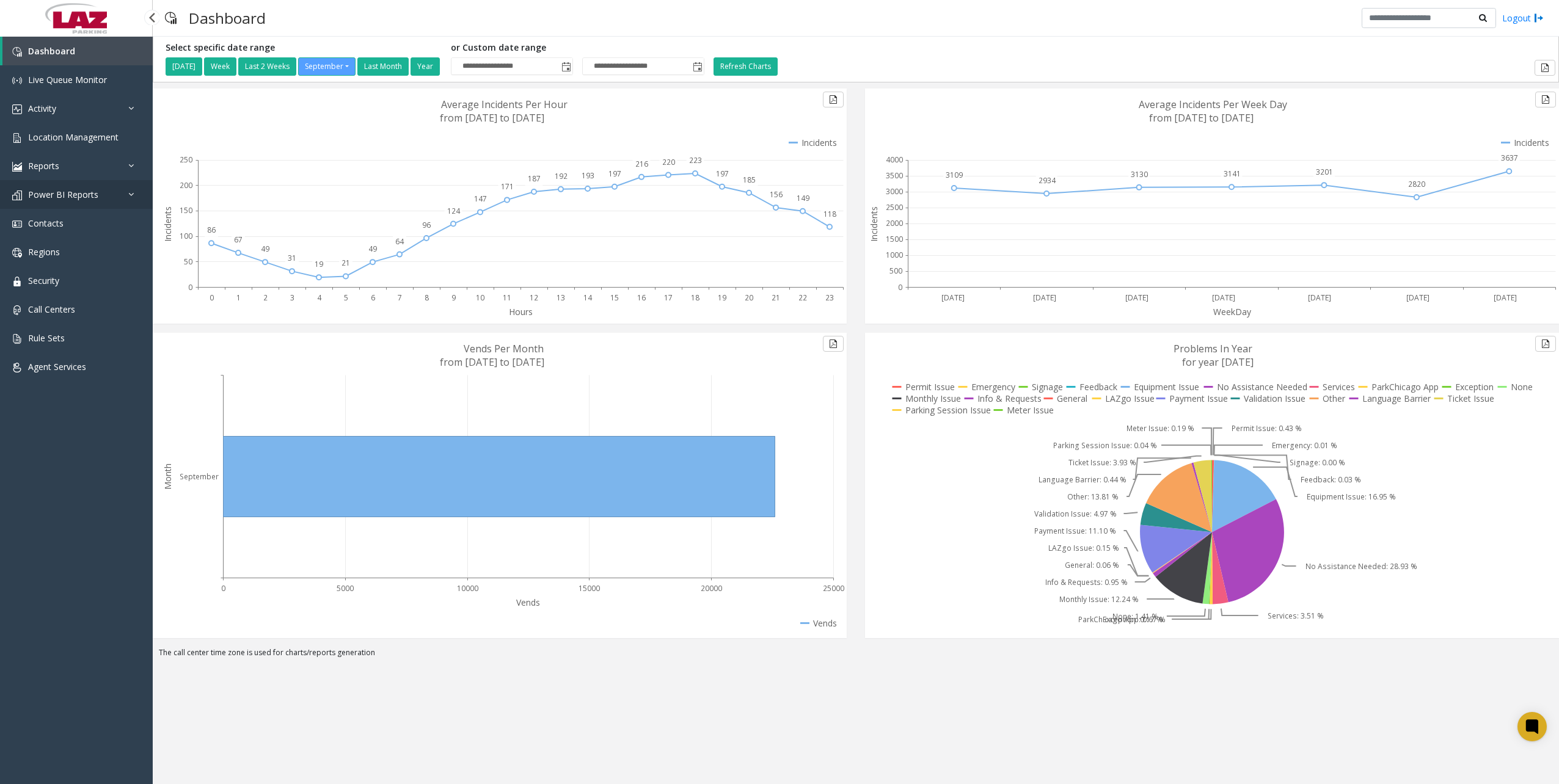
click at [59, 204] on link "Power BI Reports" at bounding box center [76, 194] width 153 height 29
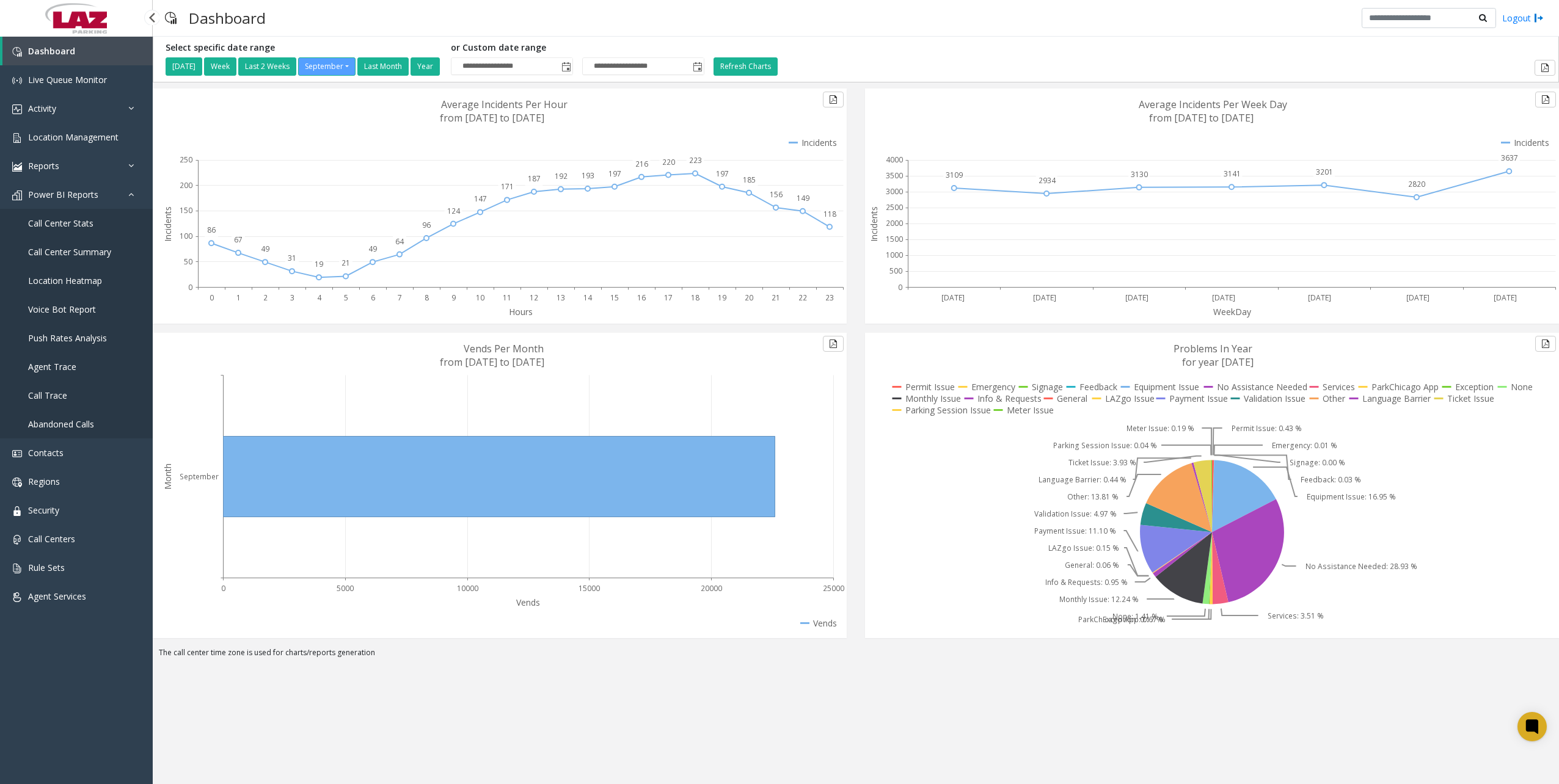
click at [65, 253] on span "Call Center Summary" at bounding box center [69, 252] width 83 height 12
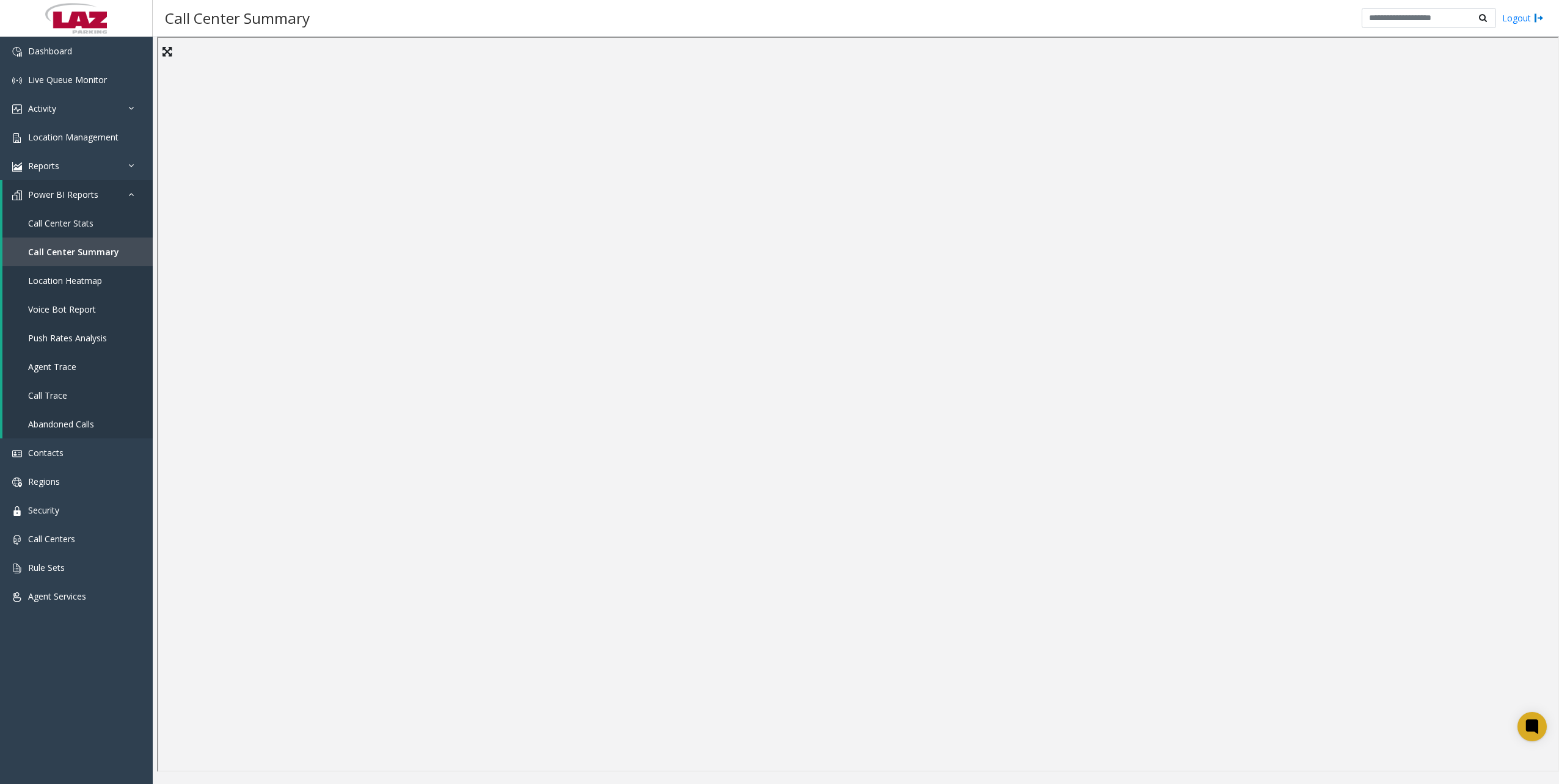
click at [803, 22] on div "Call Center Summary Logout" at bounding box center [856, 18] width 1406 height 37
click at [65, 227] on span "Call Center Stats" at bounding box center [61, 223] width 65 height 12
click at [477, 17] on div "Call Center Stats Logout" at bounding box center [856, 18] width 1406 height 37
click at [843, 21] on div "Call Center Stats Logout" at bounding box center [856, 18] width 1406 height 37
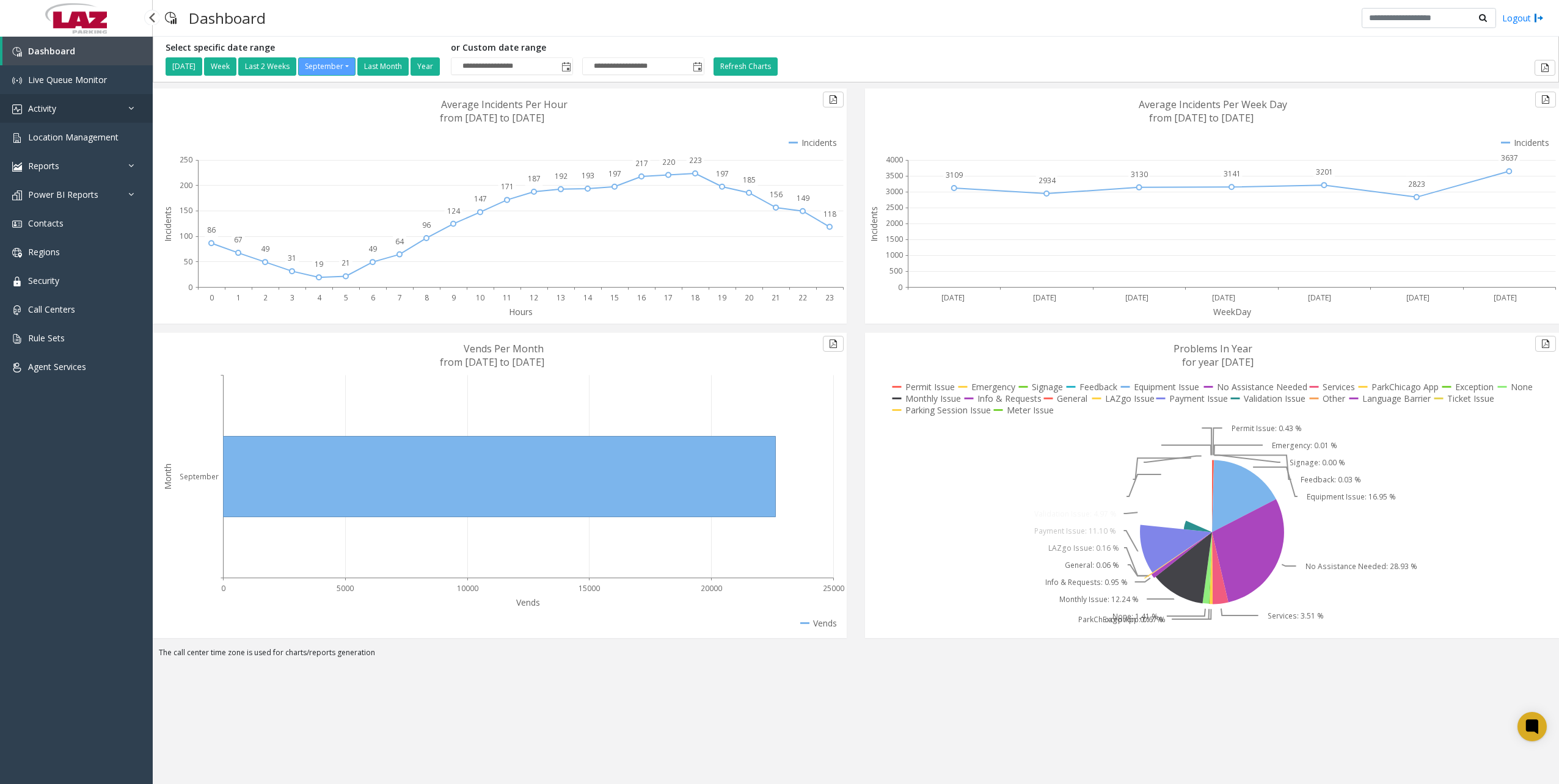
click at [72, 111] on link "Activity" at bounding box center [76, 108] width 153 height 29
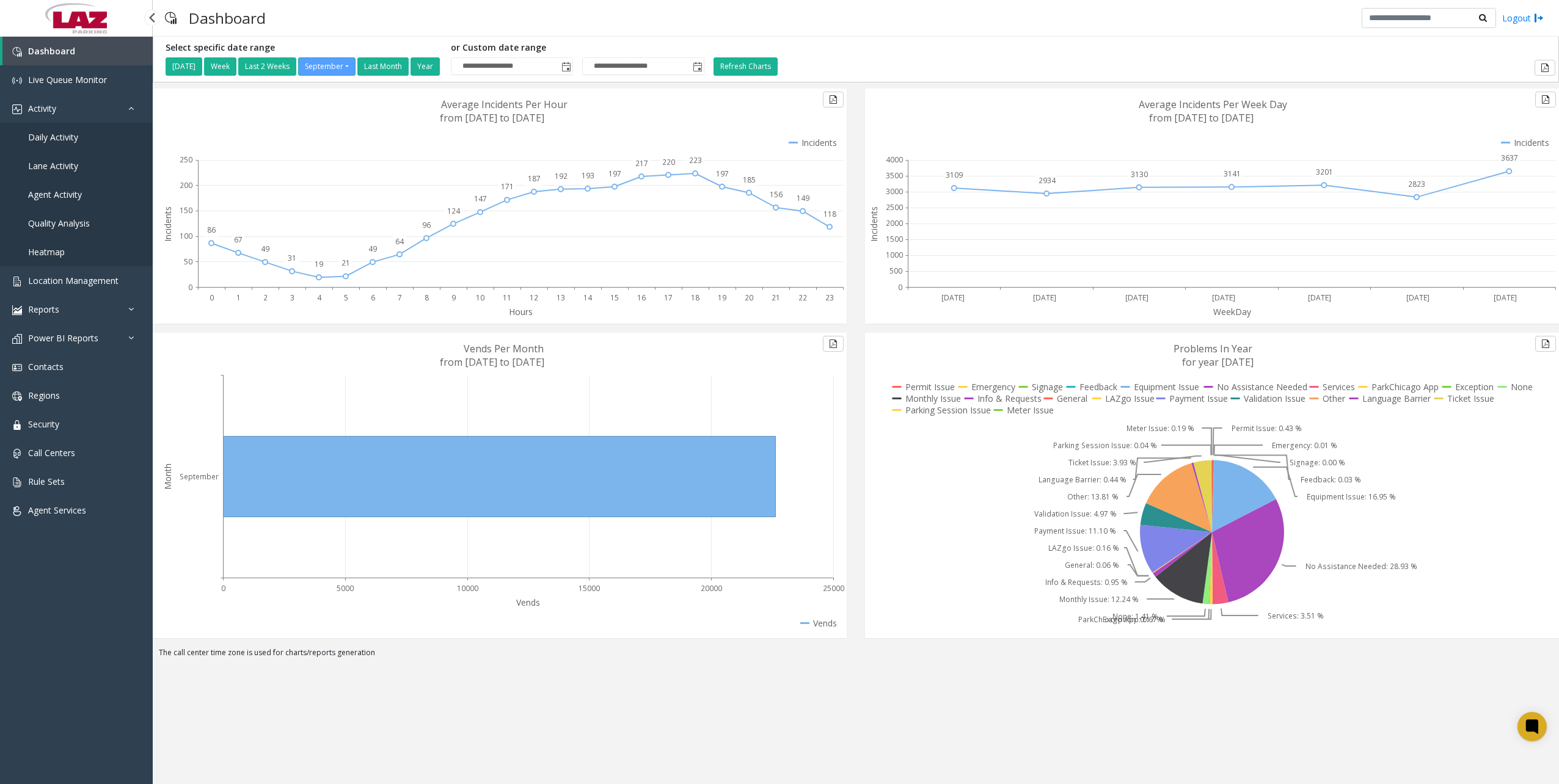
click at [71, 133] on span "Daily Activity" at bounding box center [53, 137] width 50 height 12
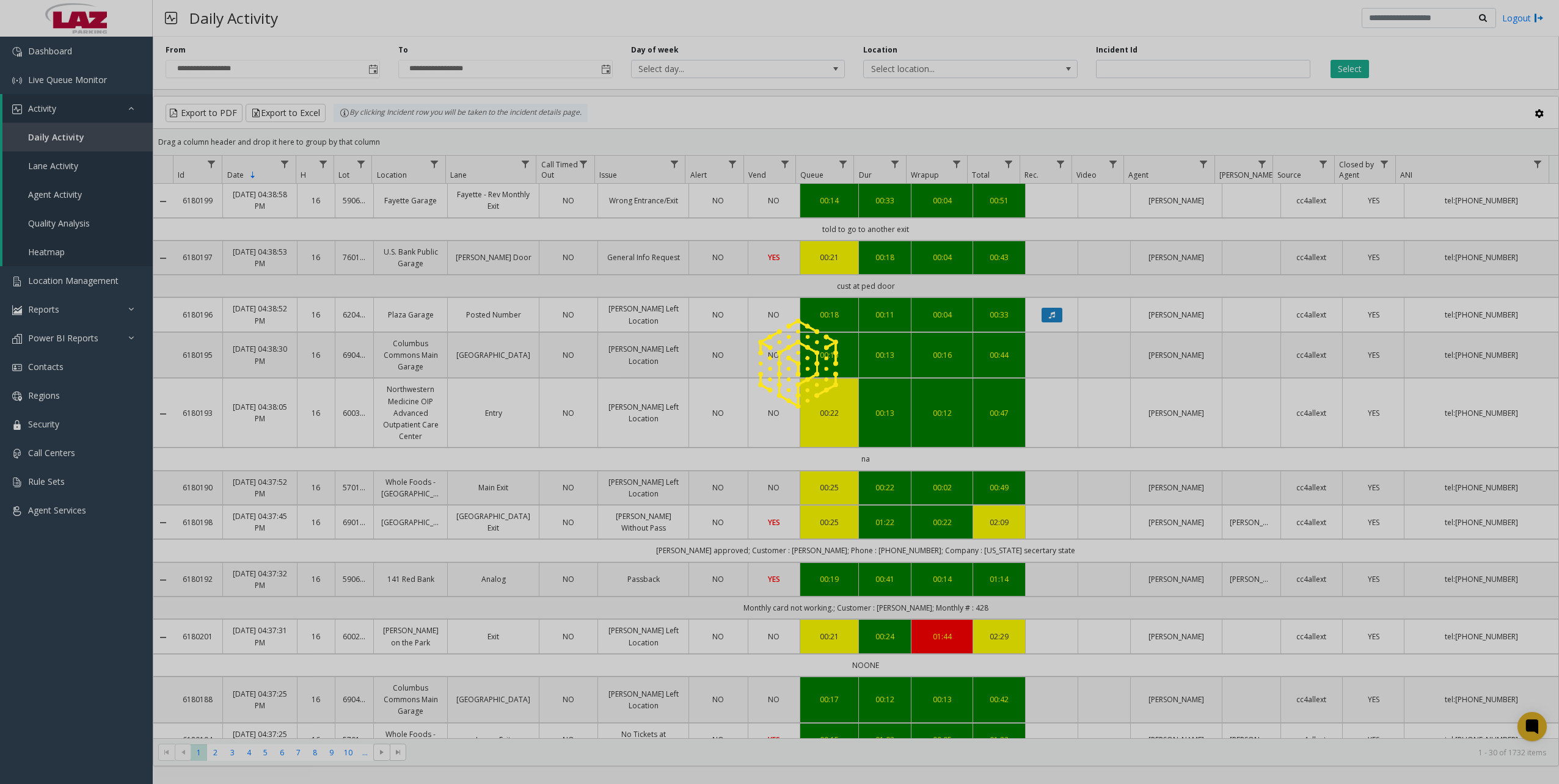
click at [374, 71] on div at bounding box center [779, 392] width 1559 height 784
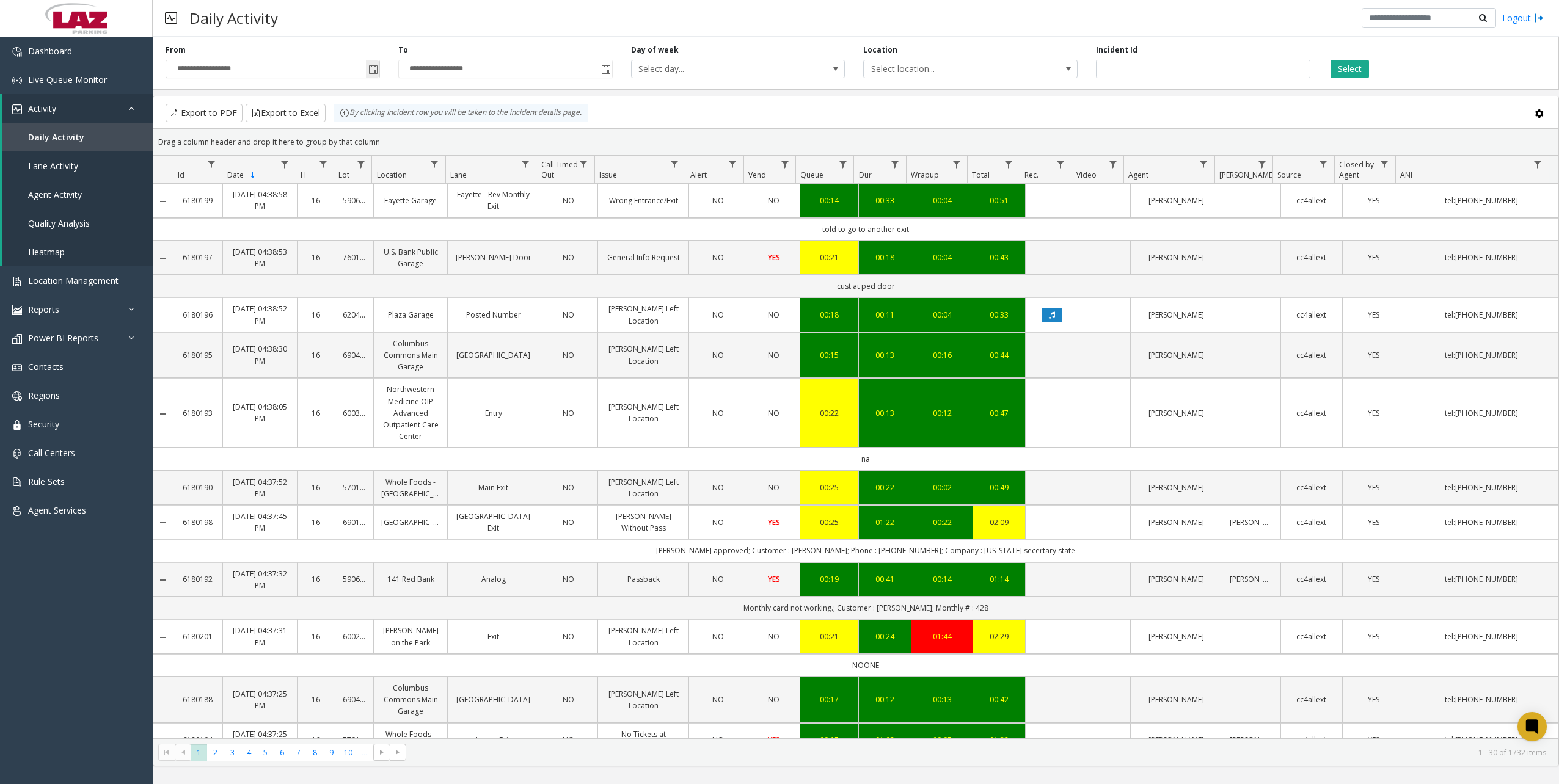
click at [373, 70] on span "Toggle popup" at bounding box center [374, 70] width 10 height 10
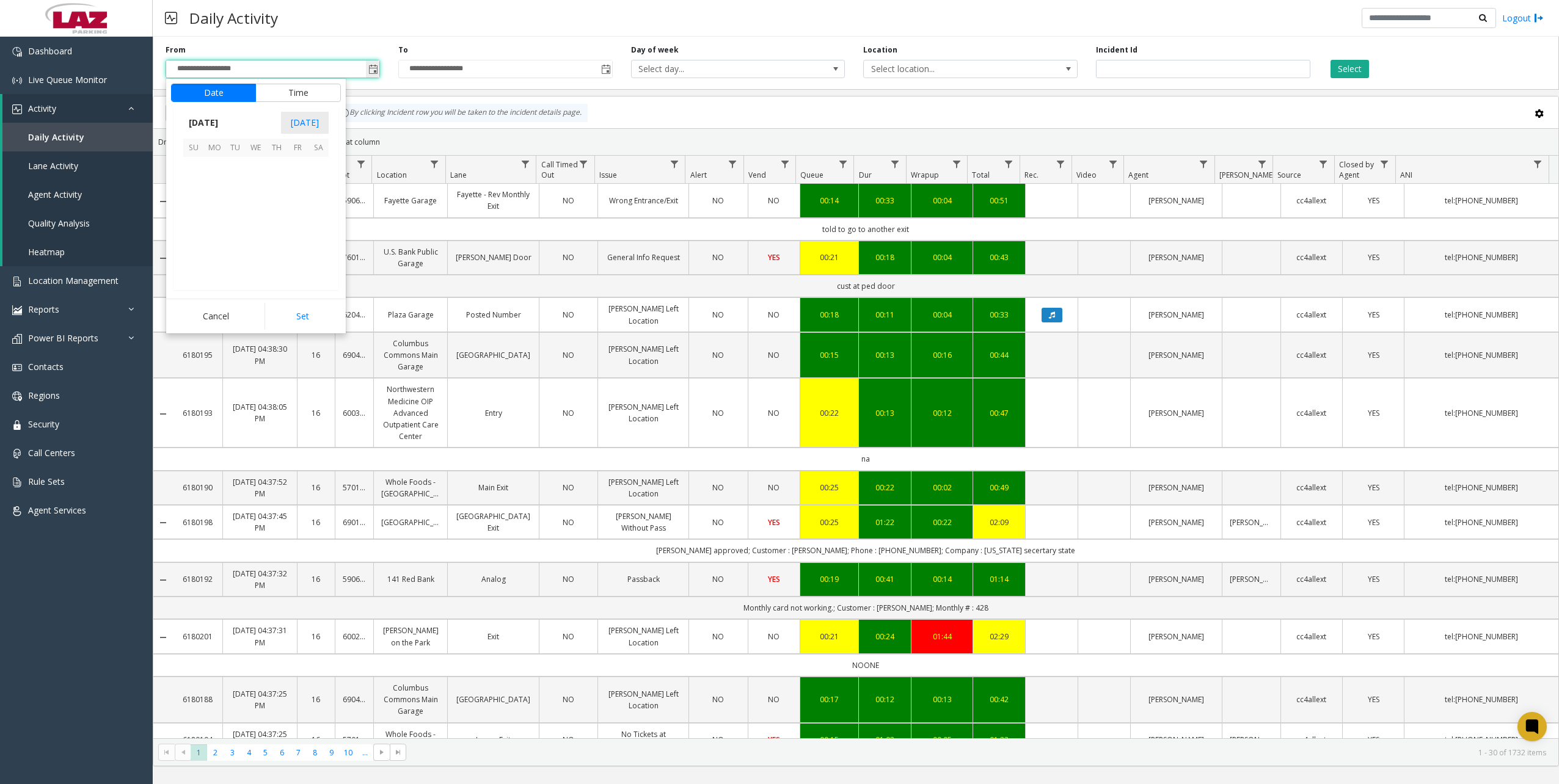
scroll to position [219203, 0]
click at [273, 233] on span "25" at bounding box center [277, 229] width 21 height 21
click at [221, 103] on div "Date Time" at bounding box center [256, 92] width 180 height 28
click at [218, 96] on button "Date" at bounding box center [213, 92] width 85 height 18
click at [223, 172] on span "1" at bounding box center [214, 167] width 21 height 21
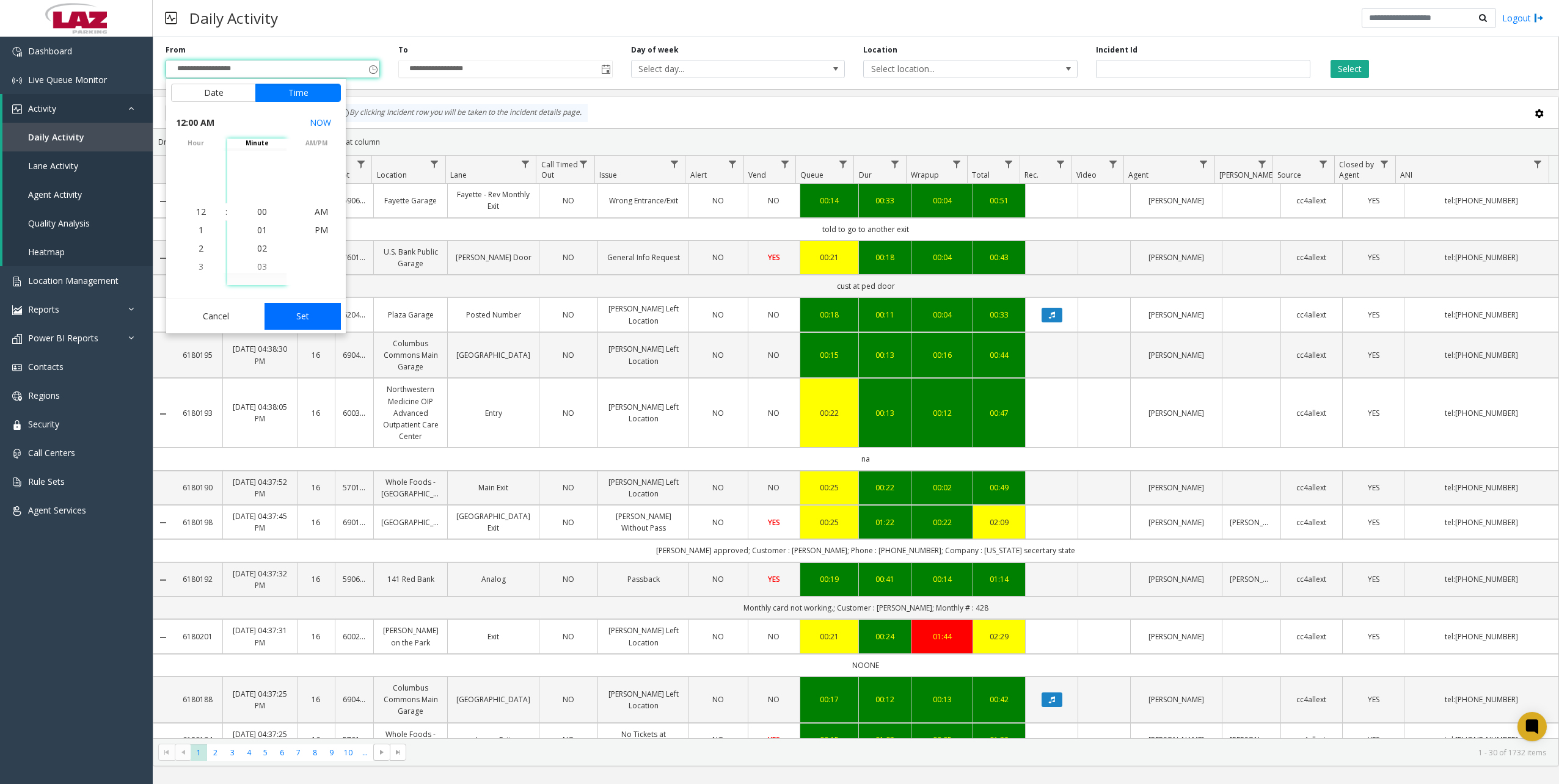
click at [304, 306] on button "Set" at bounding box center [303, 316] width 77 height 27
type input "**********"
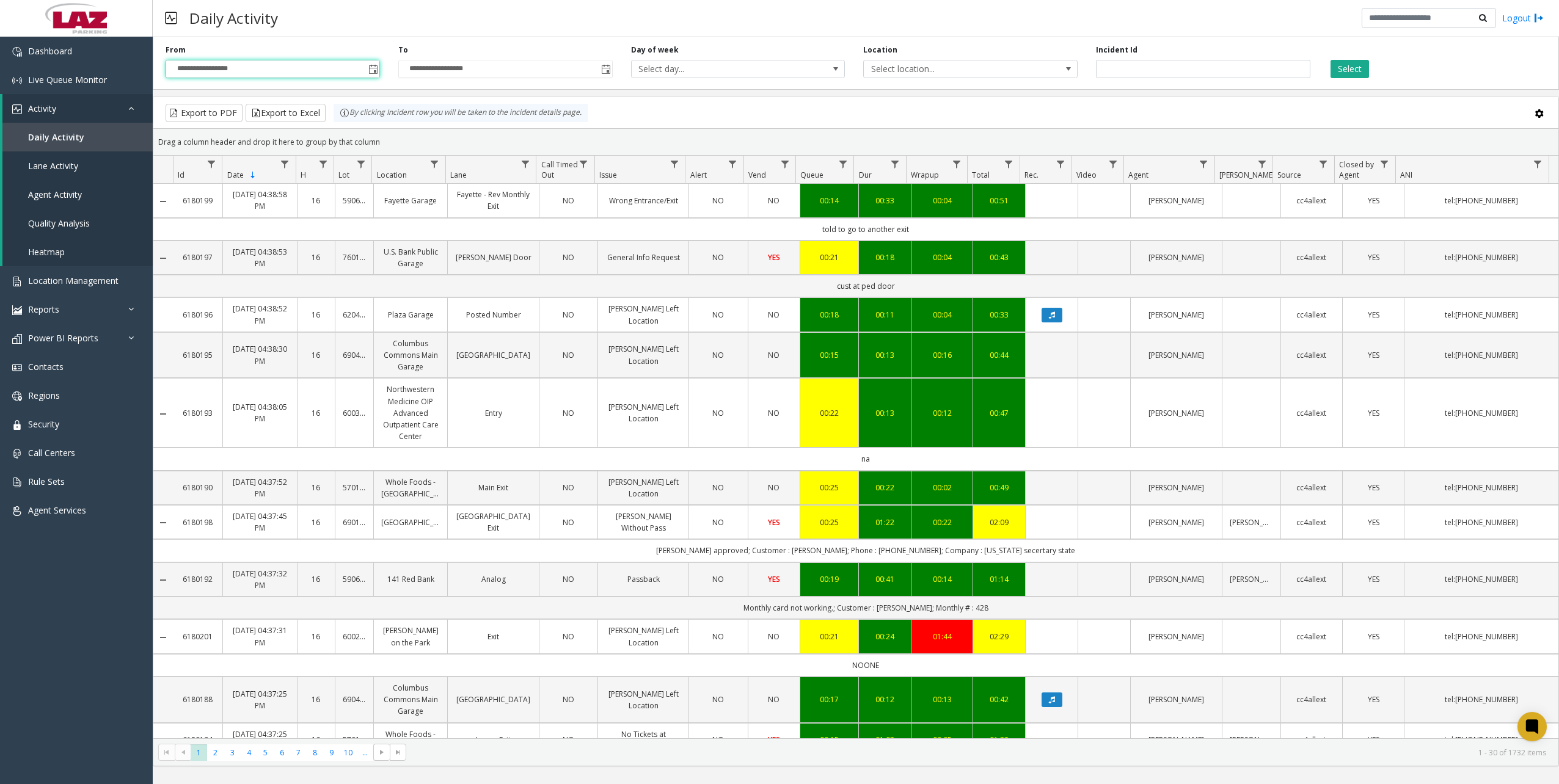
drag, startPoint x: 603, startPoint y: 71, endPoint x: 583, endPoint y: 82, distance: 22.8
click at [603, 72] on span "Toggle popup" at bounding box center [606, 70] width 10 height 10
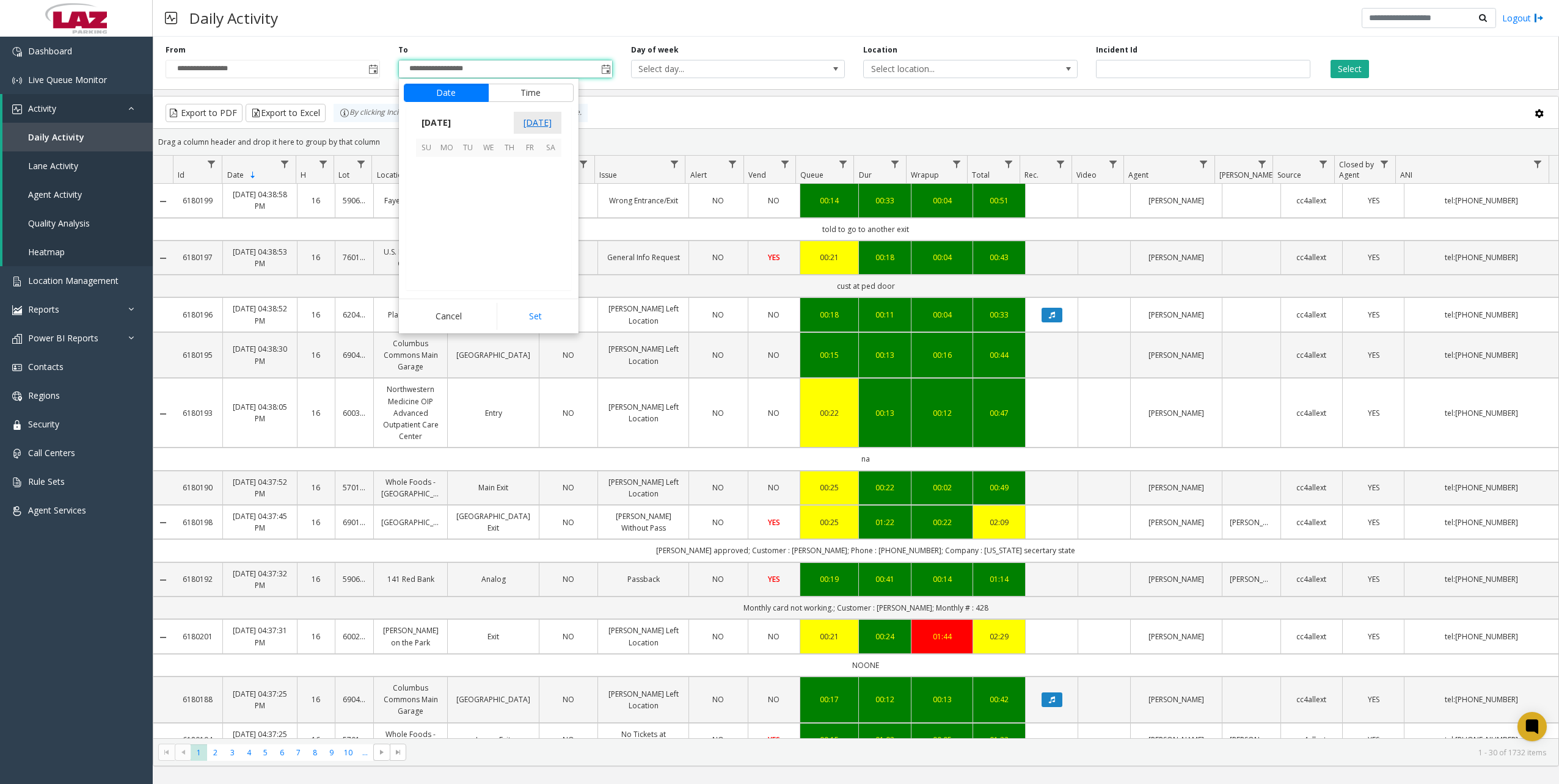
scroll to position [18, 0]
click at [424, 231] on span "21" at bounding box center [426, 229] width 21 height 21
click at [535, 312] on button "Set" at bounding box center [535, 316] width 77 height 27
type input "**********"
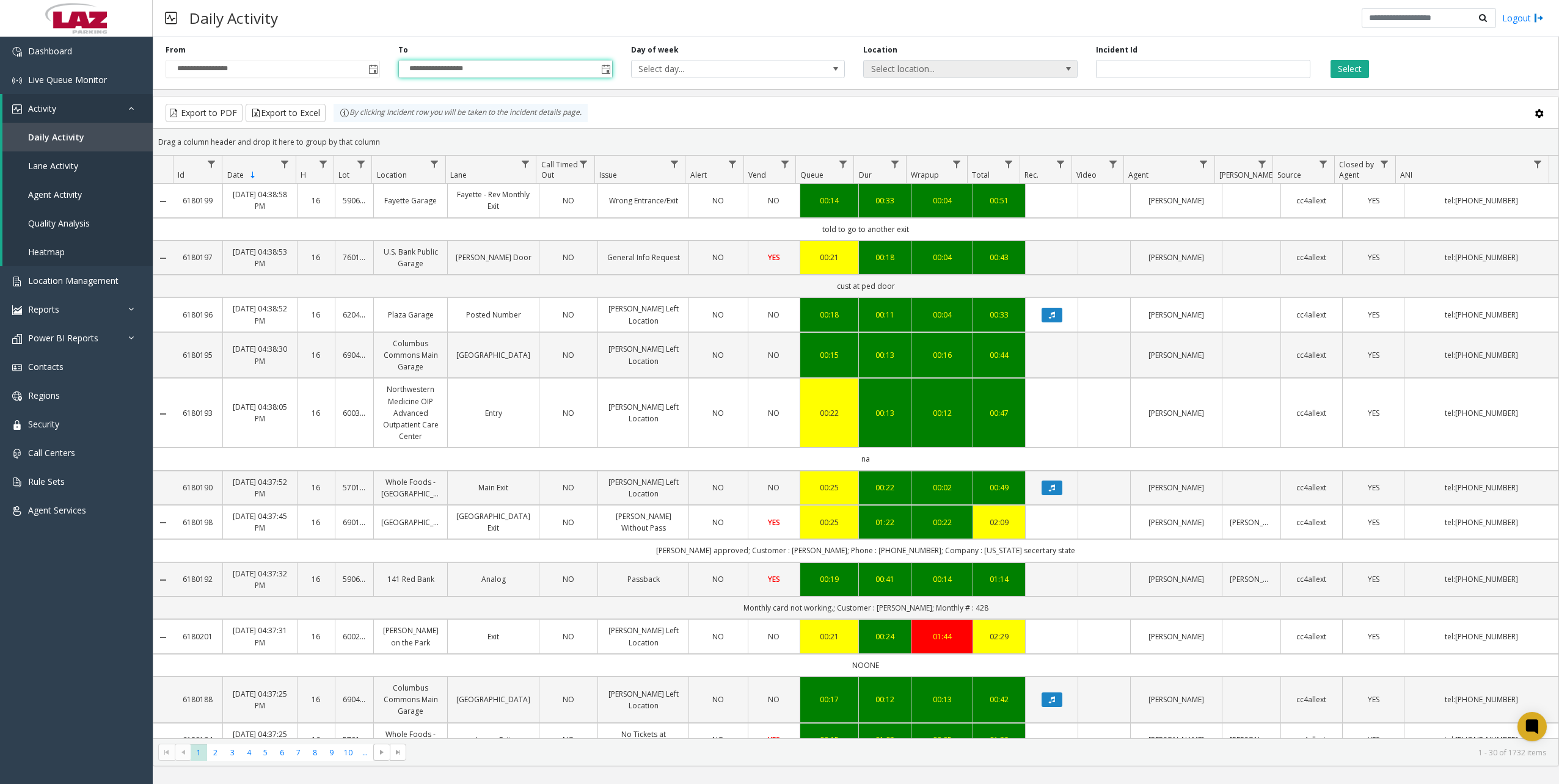
click at [878, 69] on span "Select location..." at bounding box center [949, 69] width 171 height 17
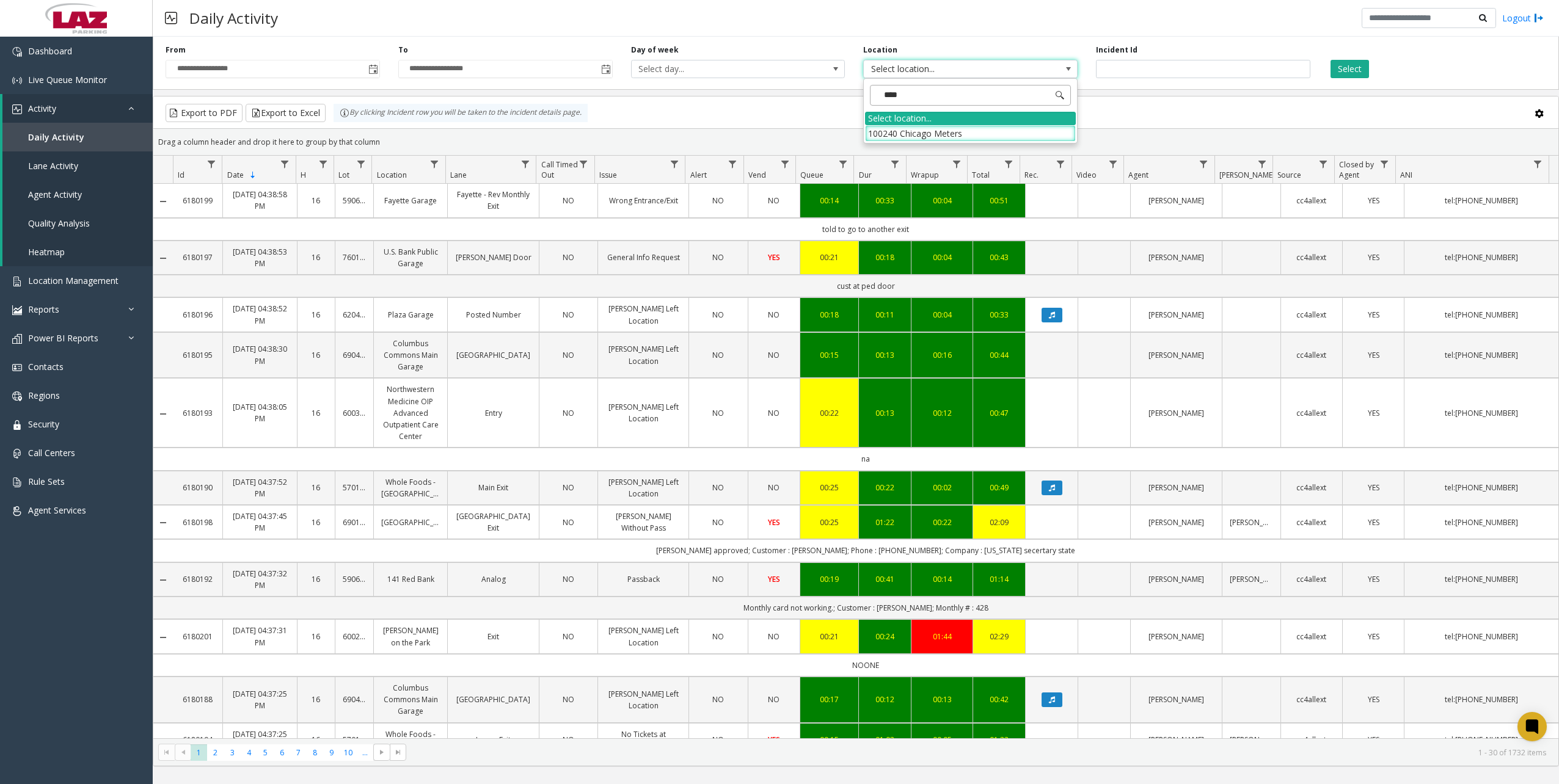
type input "*****"
click at [935, 141] on li "100240 Chicago Meters" at bounding box center [971, 133] width 211 height 17
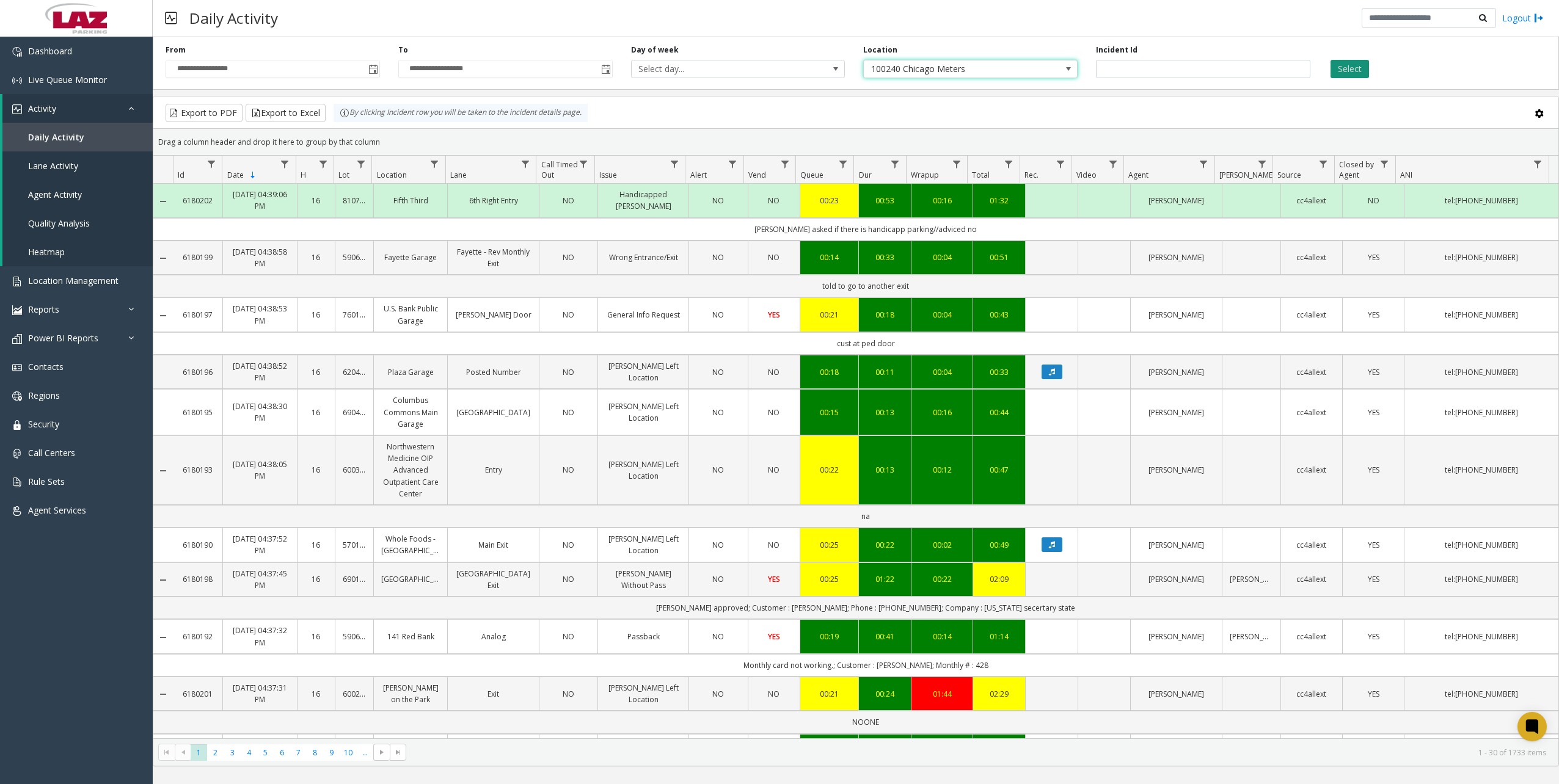
click at [1362, 60] on button "Select" at bounding box center [1349, 69] width 38 height 18
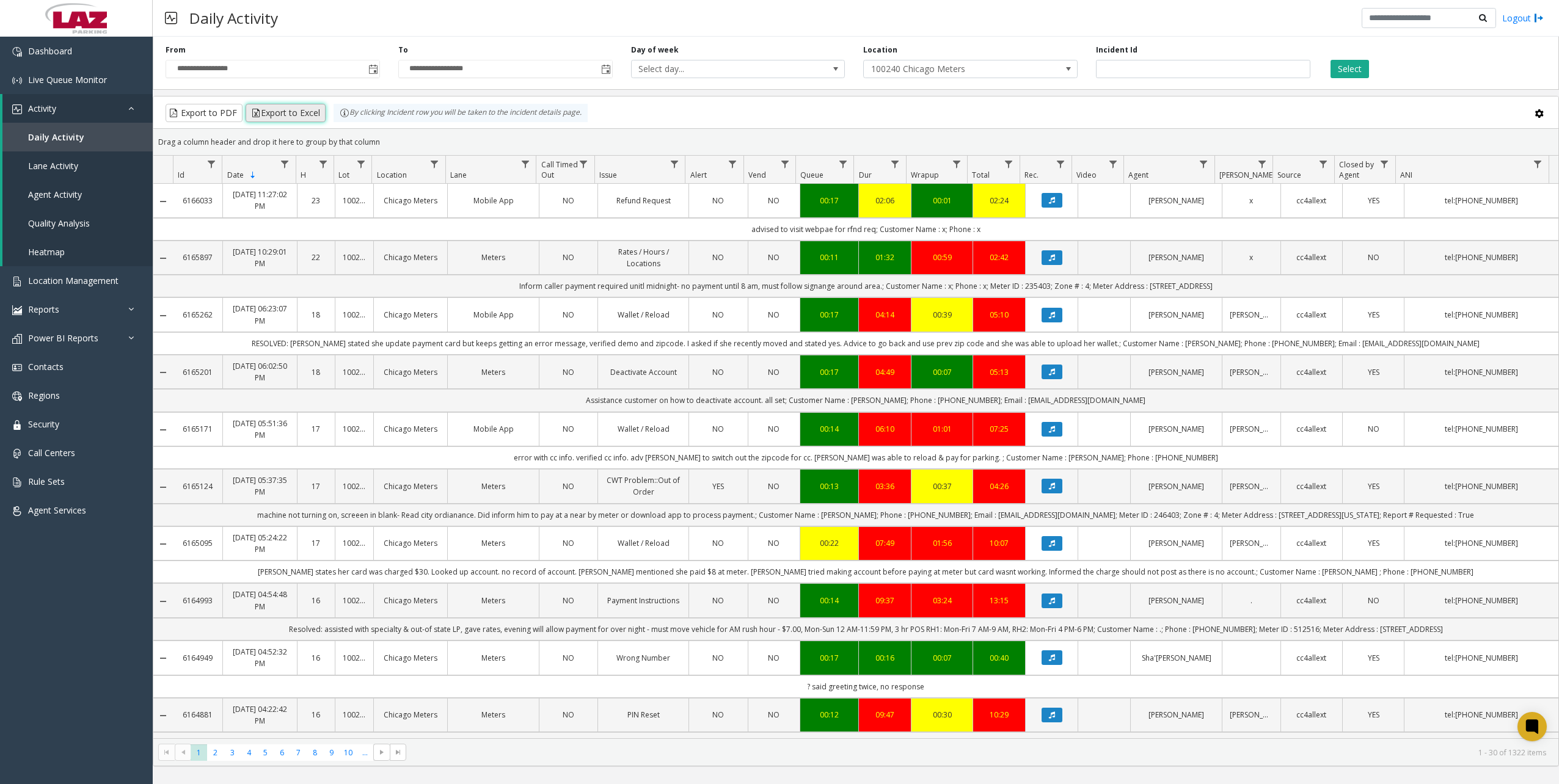
click at [301, 116] on button "Export to Excel" at bounding box center [285, 113] width 80 height 18
